Goal: Obtain resource: Download file/media

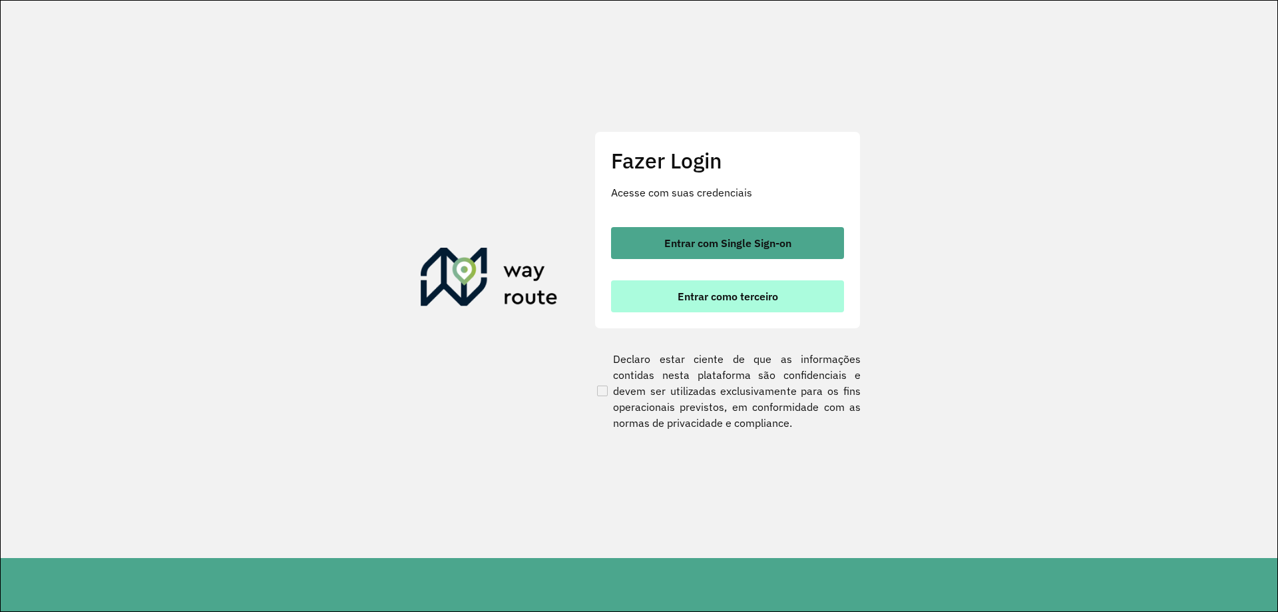
click at [776, 293] on span "Entrar como terceiro" at bounding box center [728, 296] width 101 height 11
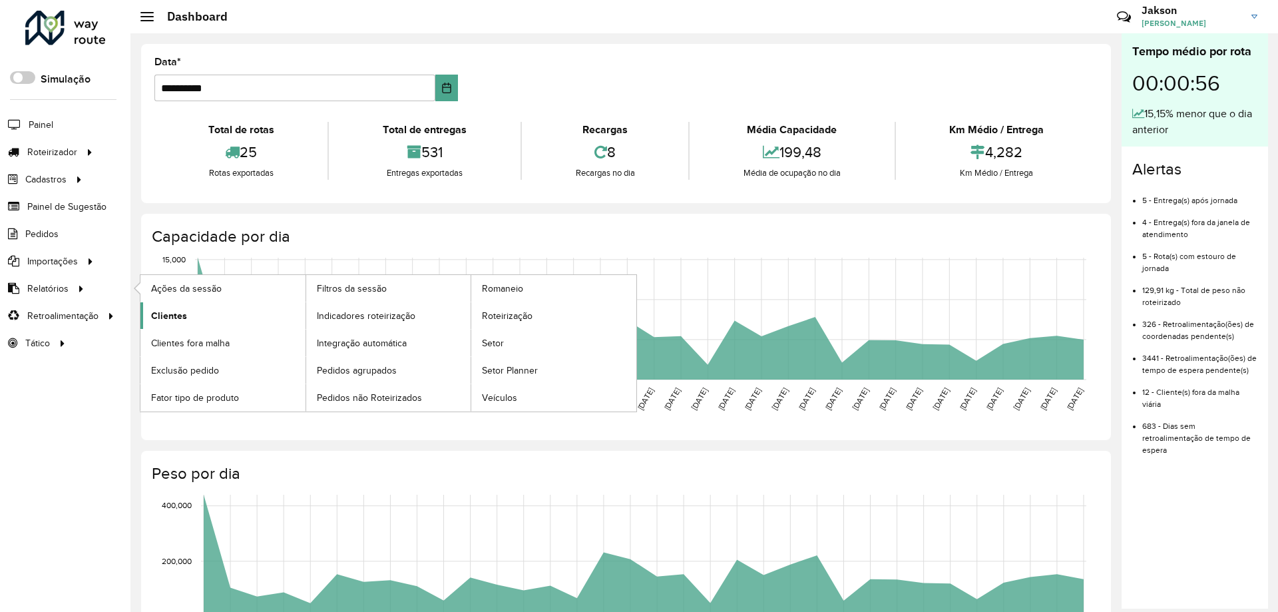
click at [178, 317] on span "Clientes" at bounding box center [169, 316] width 36 height 14
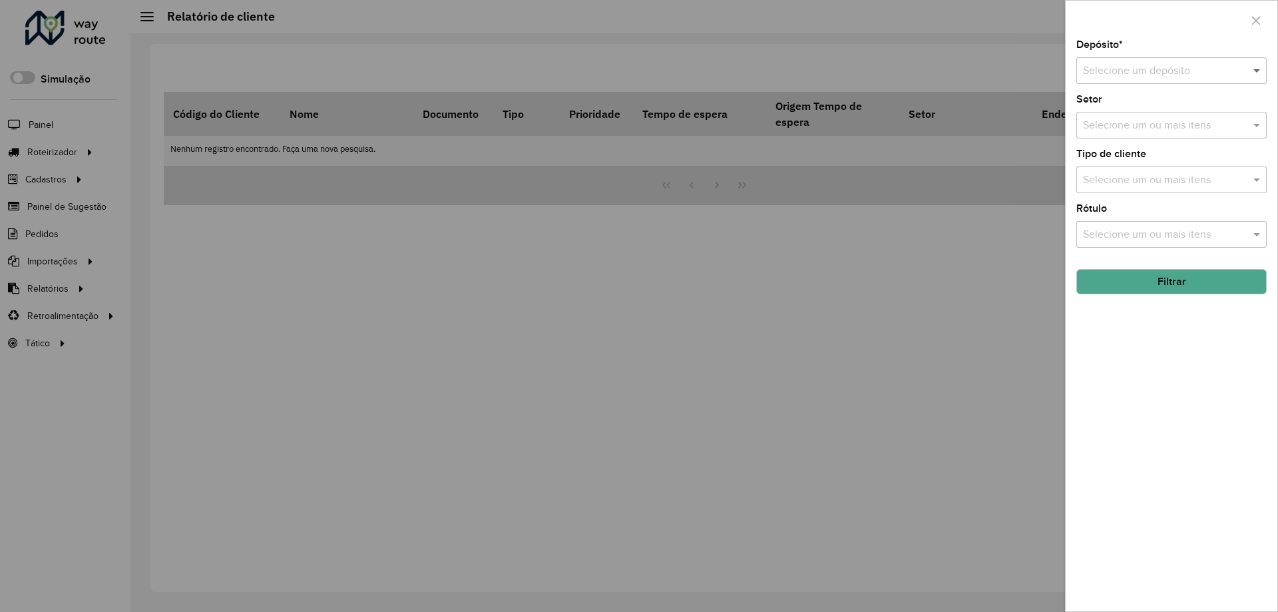
click at [1251, 73] on span at bounding box center [1258, 71] width 17 height 16
click at [1180, 111] on div "Bebidas Nuernberg" at bounding box center [1171, 109] width 189 height 23
click at [1174, 288] on button "Filtrar" at bounding box center [1171, 281] width 190 height 25
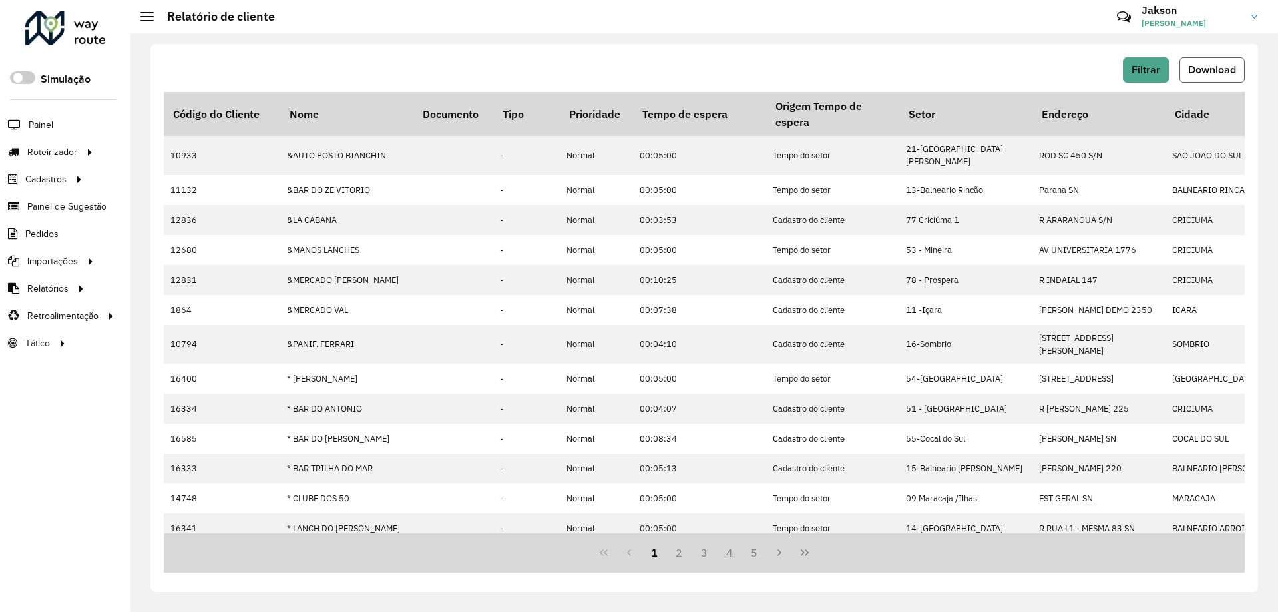
click at [1223, 73] on span "Download" at bounding box center [1212, 69] width 48 height 11
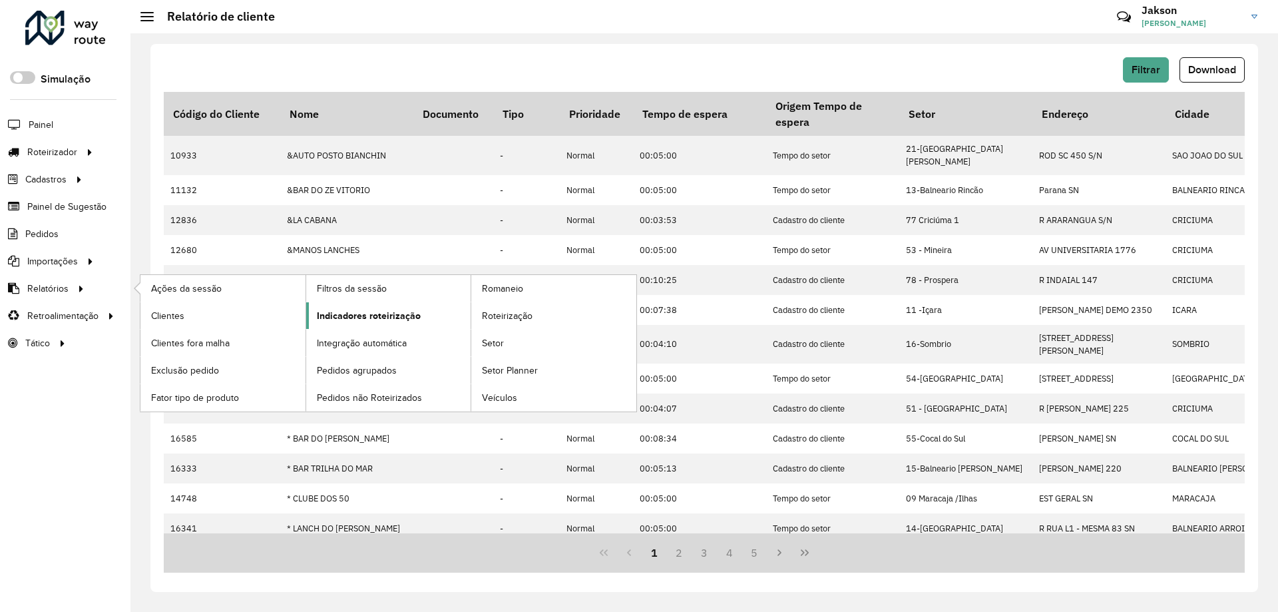
click at [388, 318] on span "Indicadores roteirização" at bounding box center [369, 316] width 104 height 14
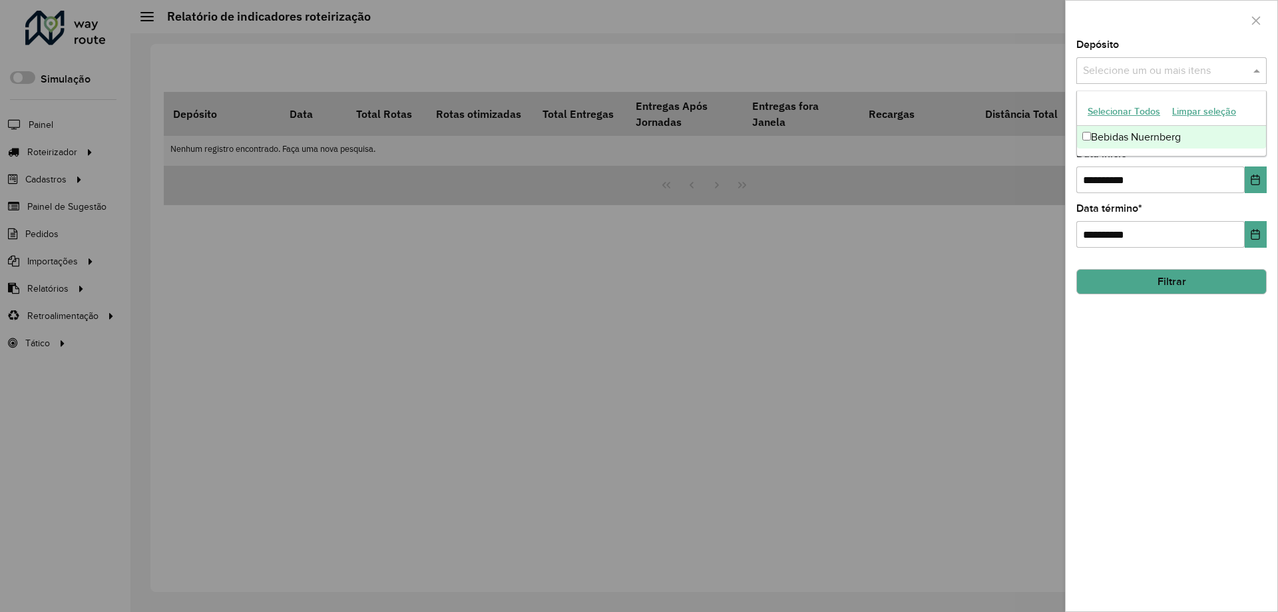
click at [1255, 66] on span at bounding box center [1258, 71] width 17 height 16
click at [1172, 141] on div "Bebidas Nuernberg" at bounding box center [1171, 137] width 189 height 23
click at [1259, 183] on icon "Choose Date" at bounding box center [1255, 179] width 11 height 11
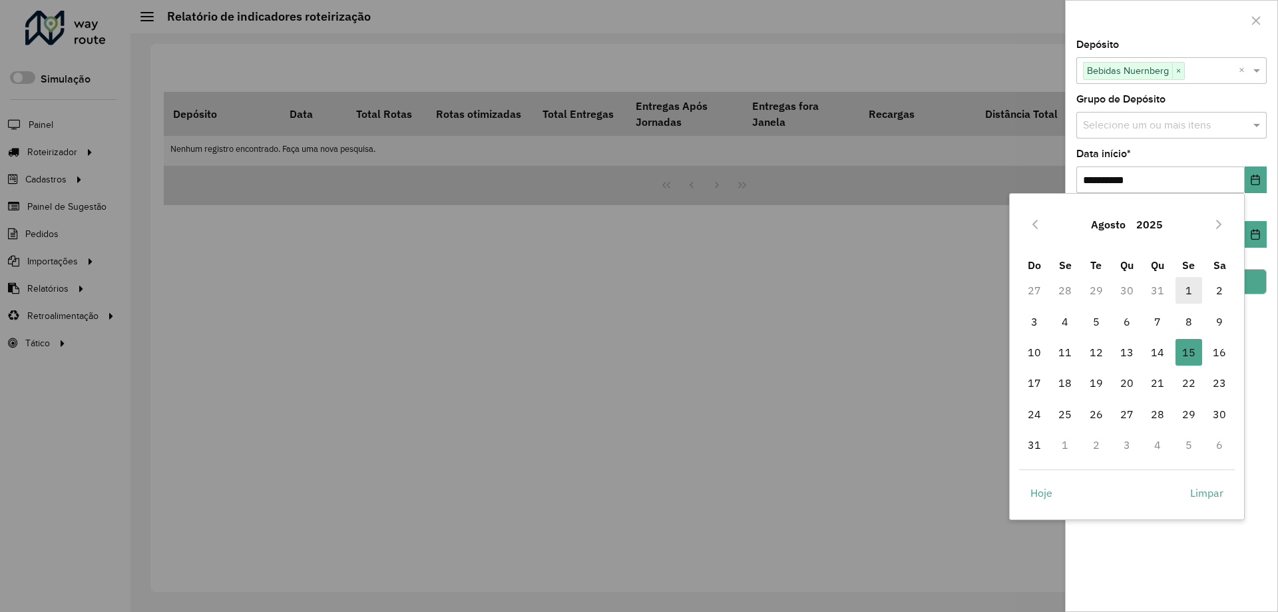
click at [1190, 288] on span "1" at bounding box center [1189, 290] width 27 height 27
type input "**********"
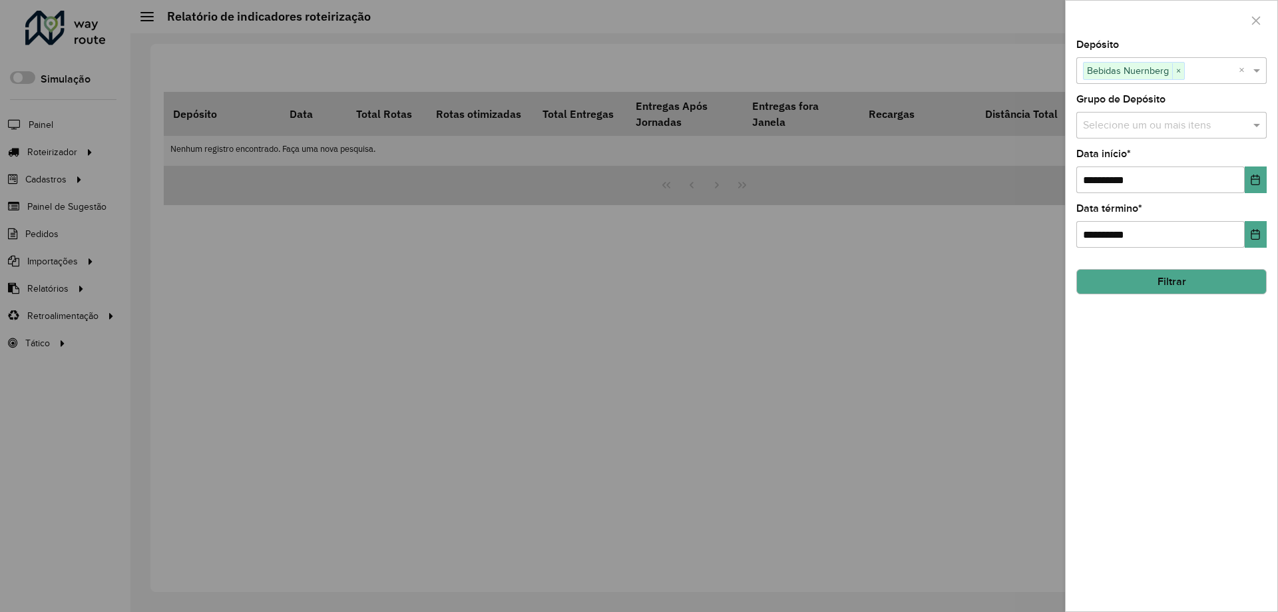
click at [1178, 282] on button "Filtrar" at bounding box center [1171, 281] width 190 height 25
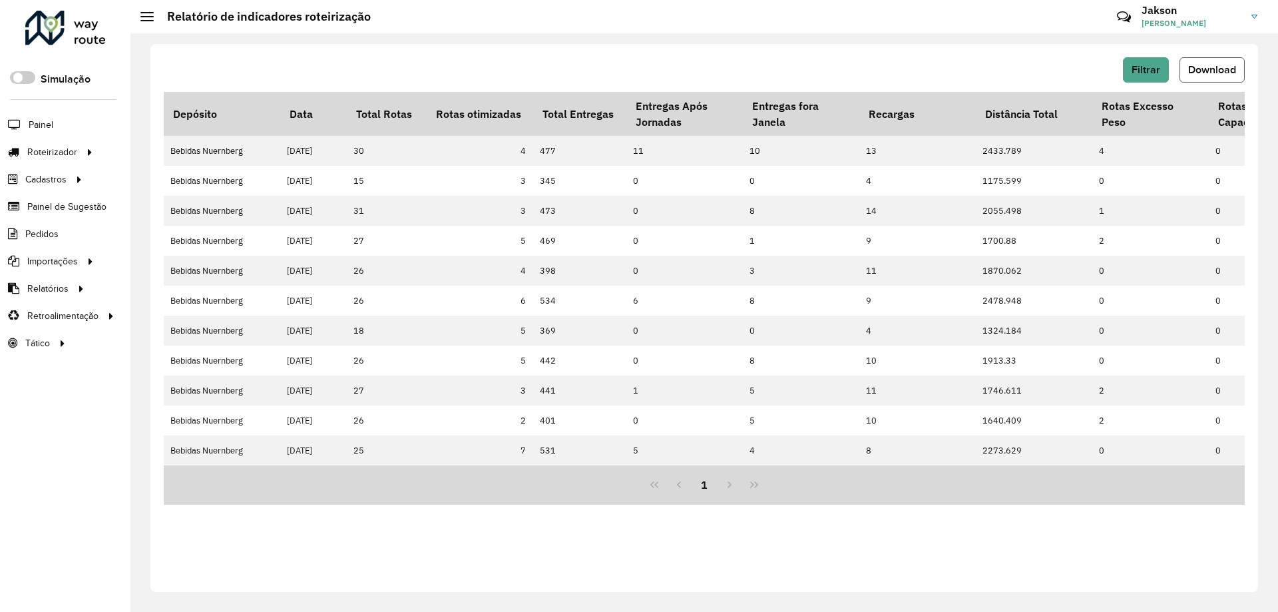
click at [1218, 73] on span "Download" at bounding box center [1212, 69] width 48 height 11
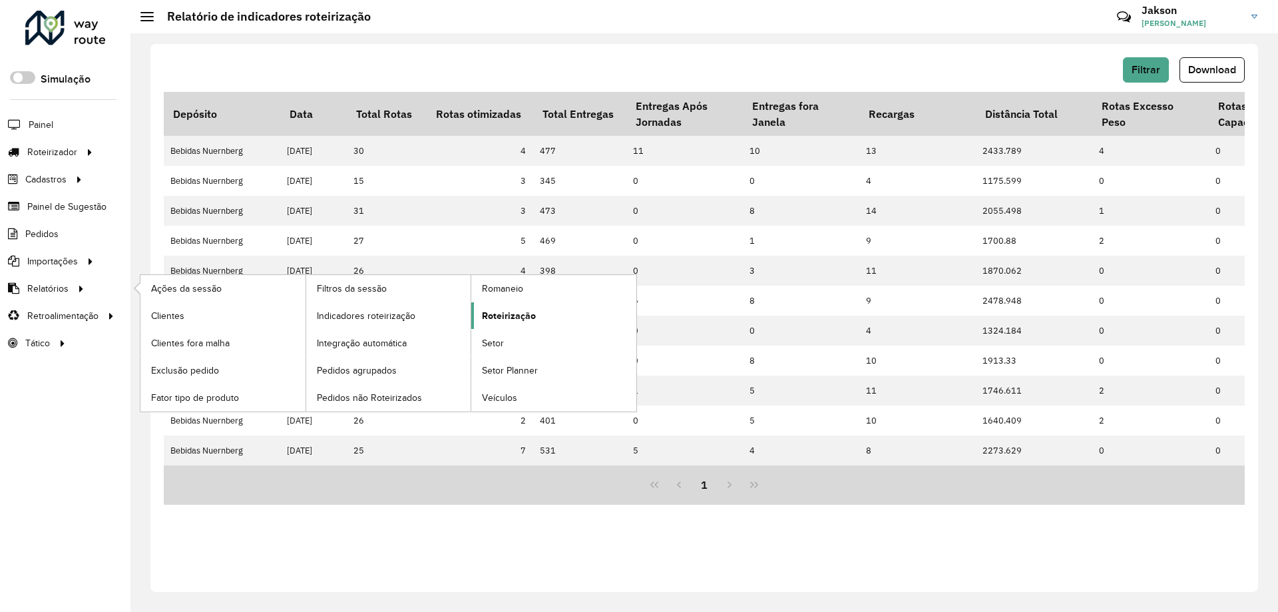
click at [533, 319] on span "Roteirização" at bounding box center [509, 316] width 54 height 14
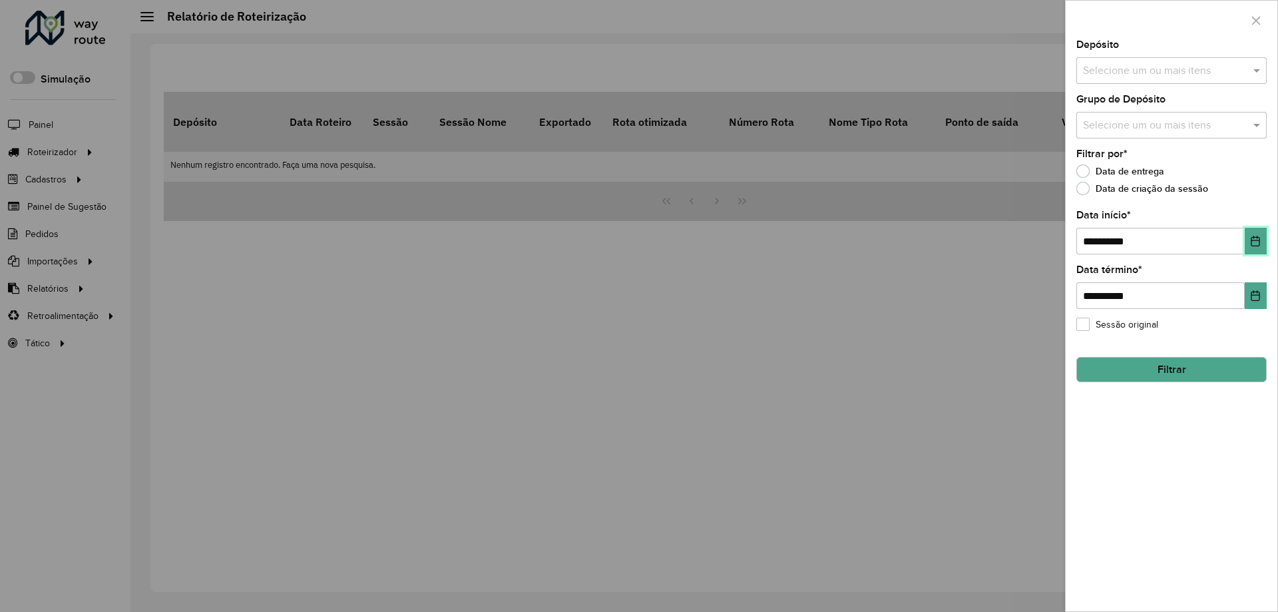
click at [1259, 242] on icon "Choose Date" at bounding box center [1255, 241] width 11 height 11
click at [1263, 68] on span at bounding box center [1258, 71] width 17 height 16
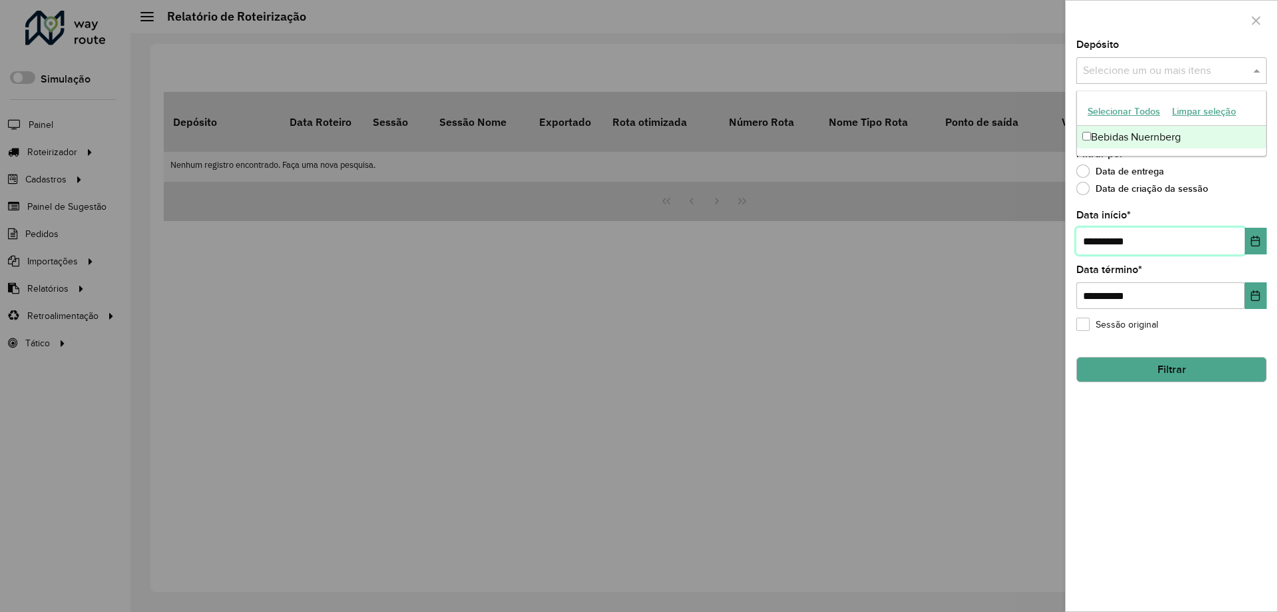
click at [1172, 133] on div "Bebidas Nuernberg" at bounding box center [1171, 137] width 189 height 23
click at [1255, 242] on icon "Choose Date" at bounding box center [1255, 241] width 11 height 11
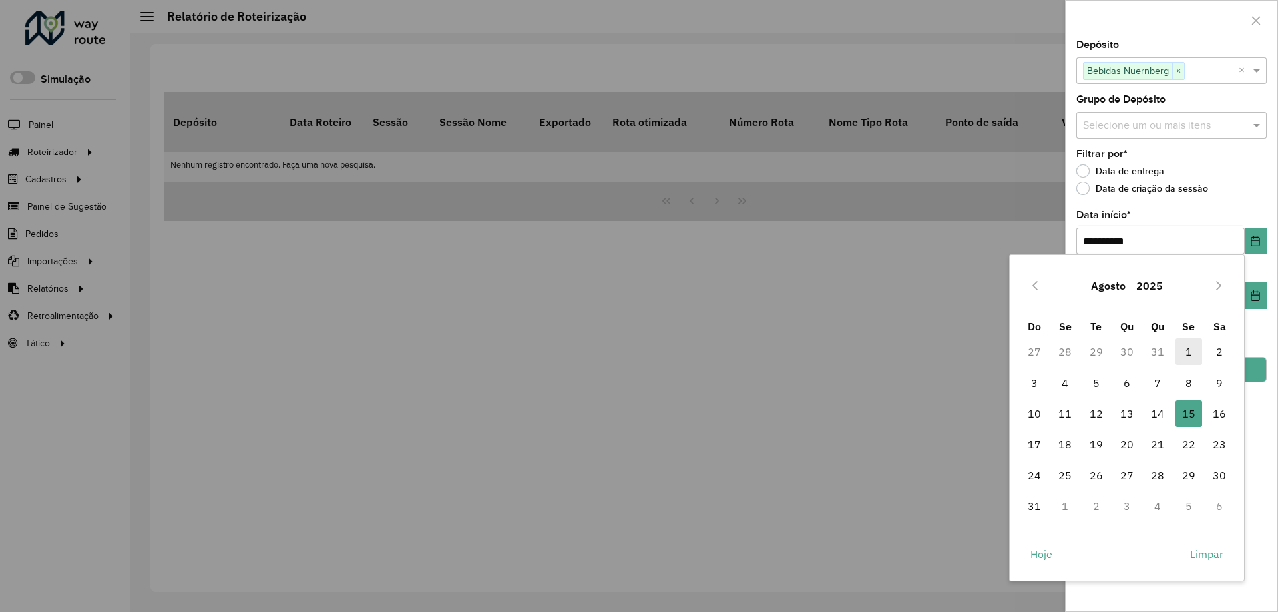
click at [1183, 351] on span "1" at bounding box center [1189, 351] width 27 height 27
type input "**********"
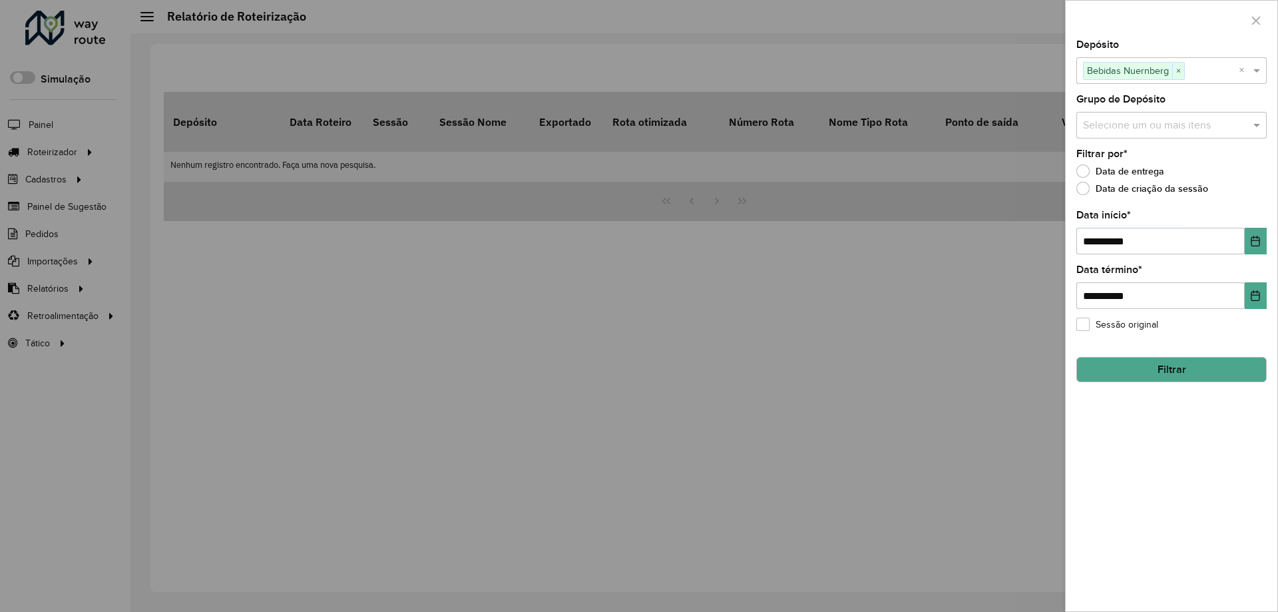
click at [1218, 369] on button "Filtrar" at bounding box center [1171, 369] width 190 height 25
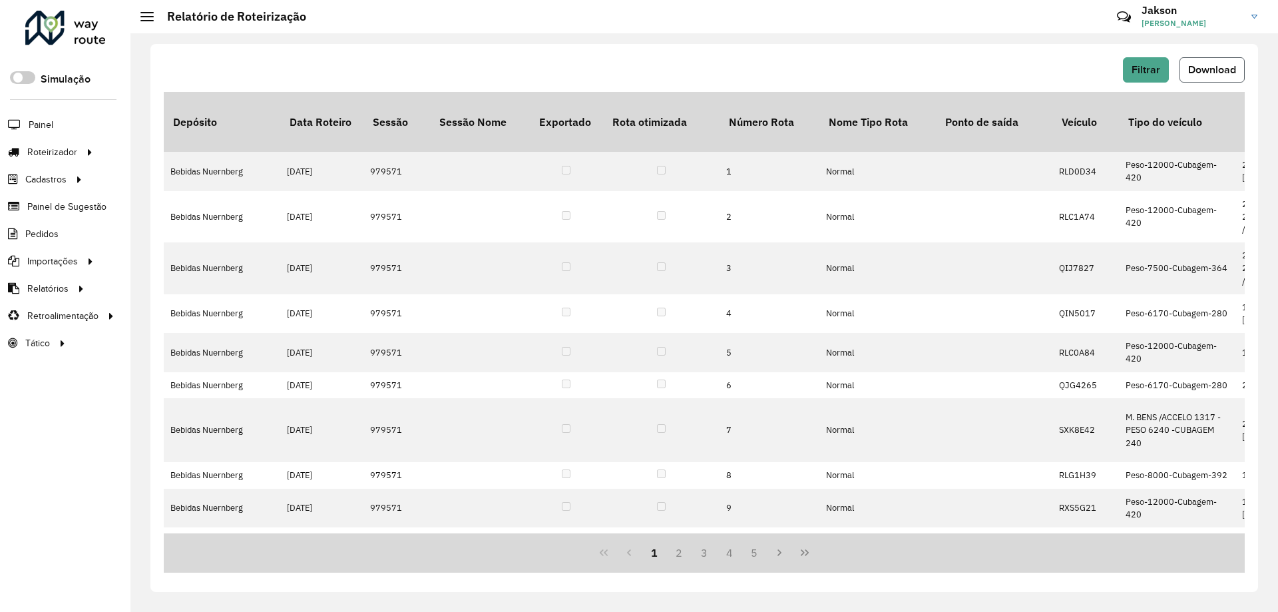
click at [1207, 67] on span "Download" at bounding box center [1212, 69] width 48 height 11
click at [37, 235] on span "Pedidos" at bounding box center [42, 234] width 35 height 14
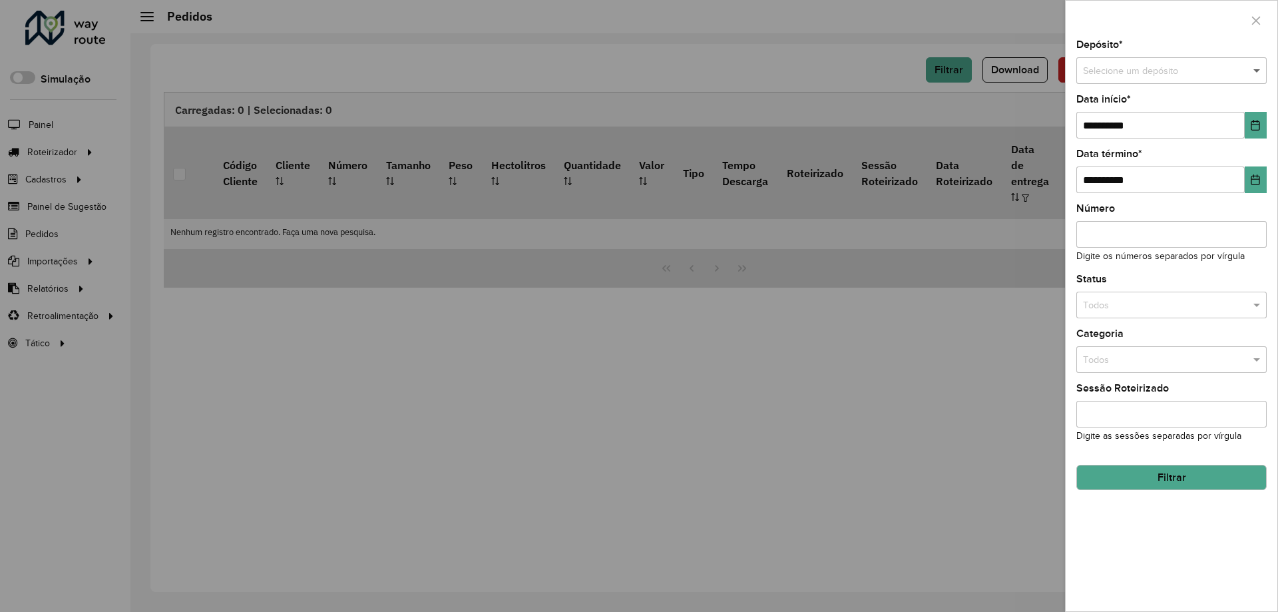
click at [1257, 71] on span at bounding box center [1258, 71] width 17 height 15
click at [1186, 112] on div "Bebidas Nuernberg" at bounding box center [1171, 108] width 189 height 21
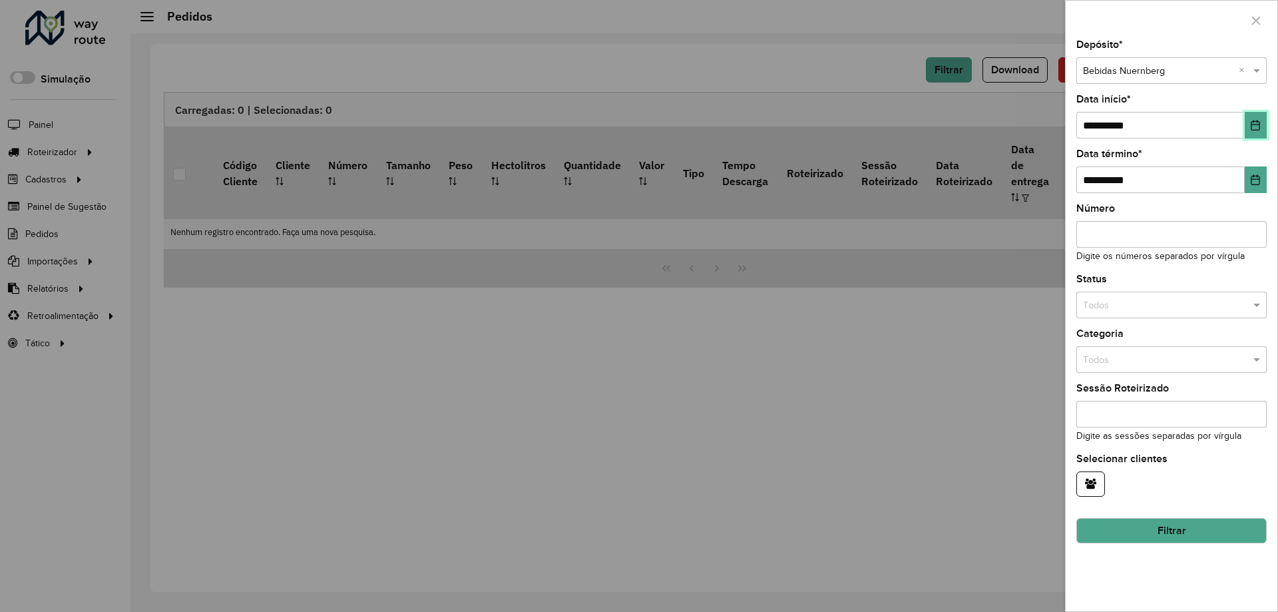
click at [1249, 126] on button "Choose Date" at bounding box center [1256, 125] width 22 height 27
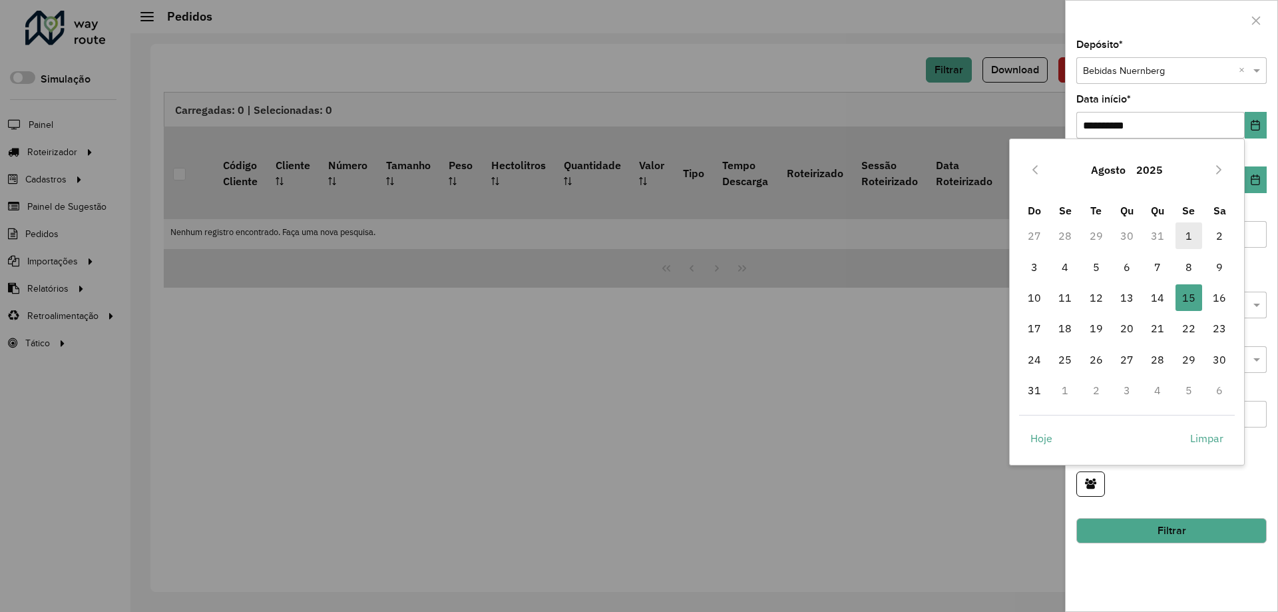
click at [1187, 236] on span "1" at bounding box center [1189, 235] width 27 height 27
type input "**********"
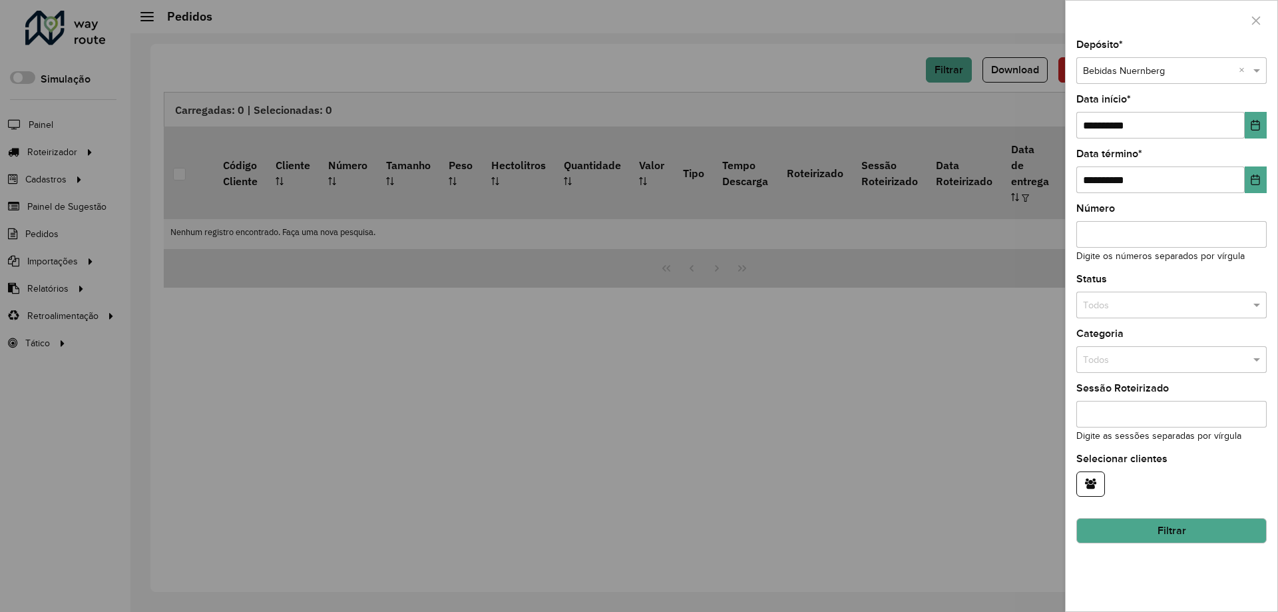
click at [1191, 528] on button "Filtrar" at bounding box center [1171, 530] width 190 height 25
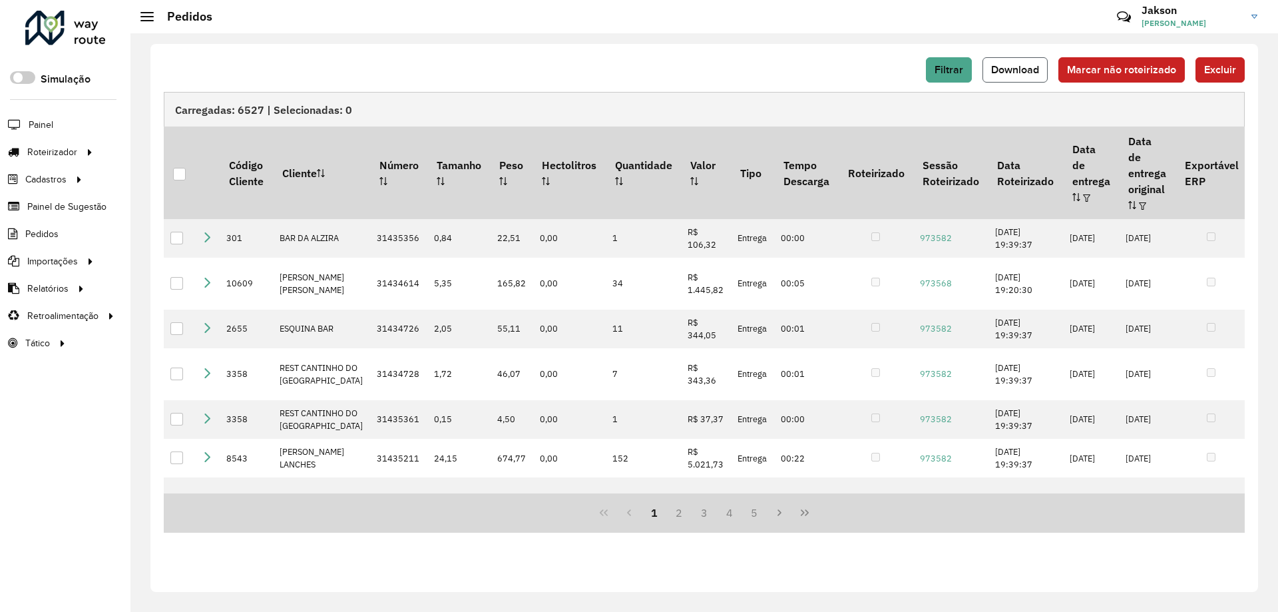
click at [1011, 67] on span "Download" at bounding box center [1015, 69] width 48 height 11
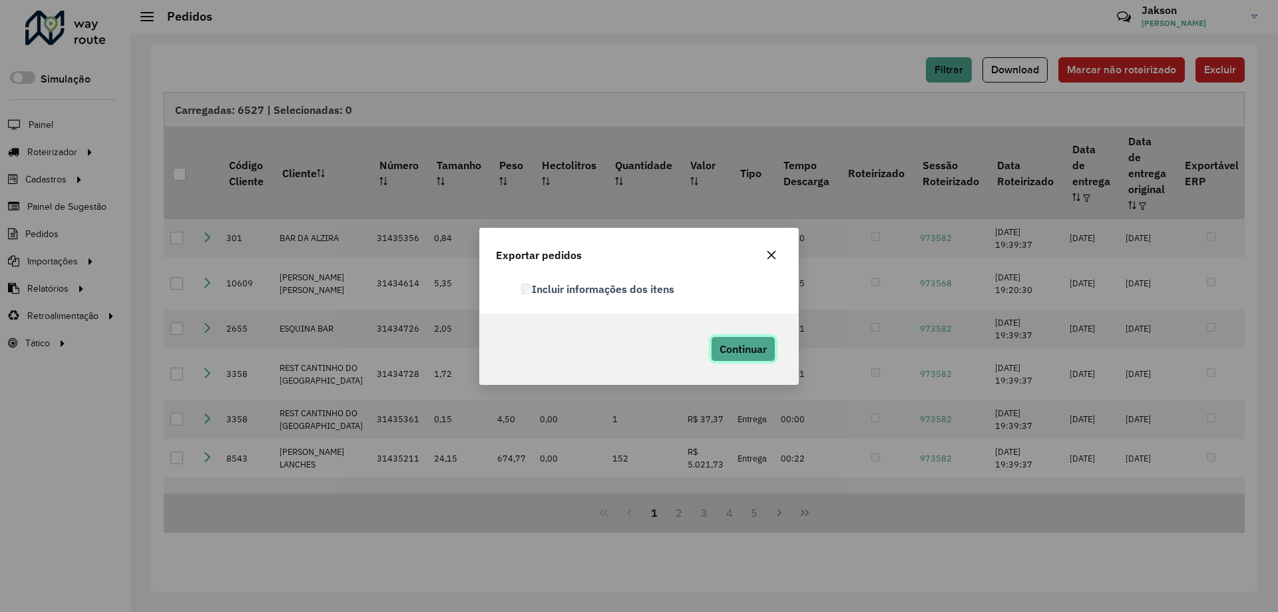
click at [746, 354] on span "Continuar" at bounding box center [743, 348] width 47 height 13
